Goal: Book appointment/travel/reservation

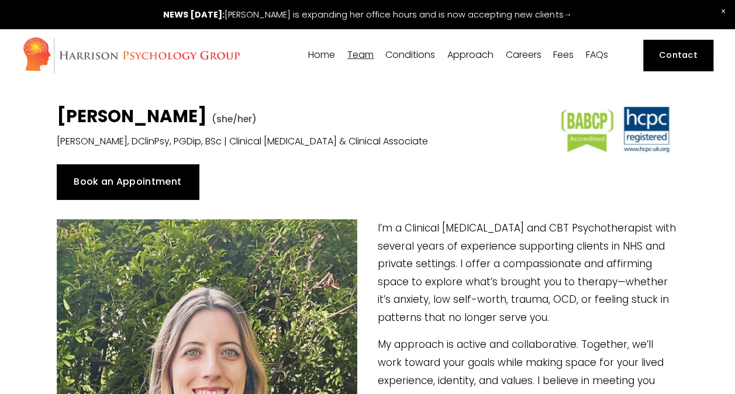
click at [167, 178] on link "Book an Appointment" at bounding box center [128, 181] width 142 height 35
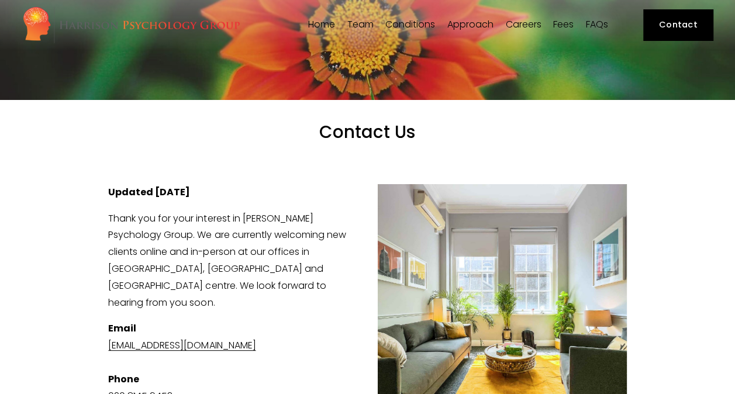
scroll to position [23, 0]
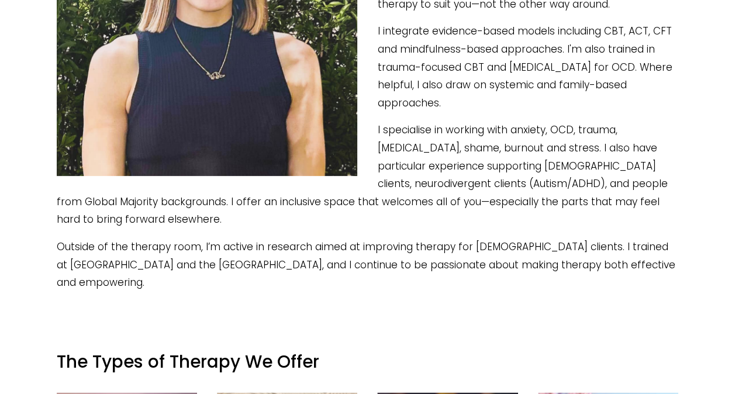
scroll to position [444, 0]
